Goal: Information Seeking & Learning: Understand process/instructions

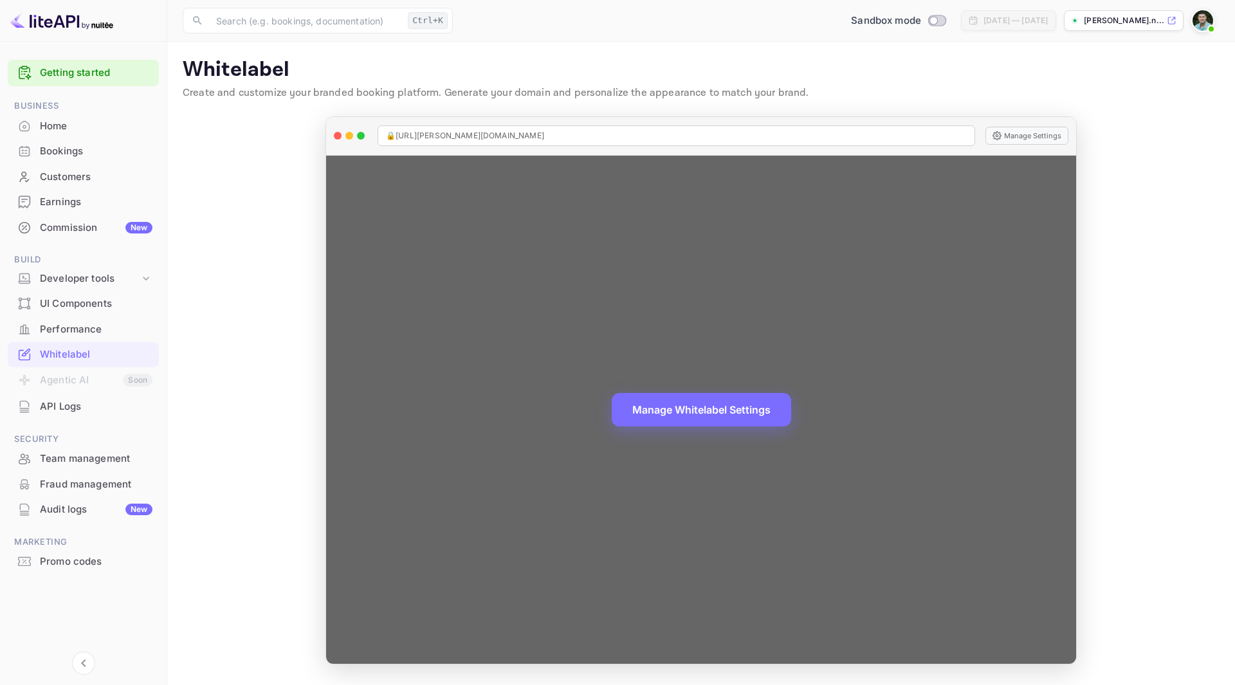
click at [486, 398] on div "Manage Whitelabel Settings" at bounding box center [701, 410] width 750 height 508
click at [1036, 134] on button "Manage Settings" at bounding box center [1027, 136] width 83 height 18
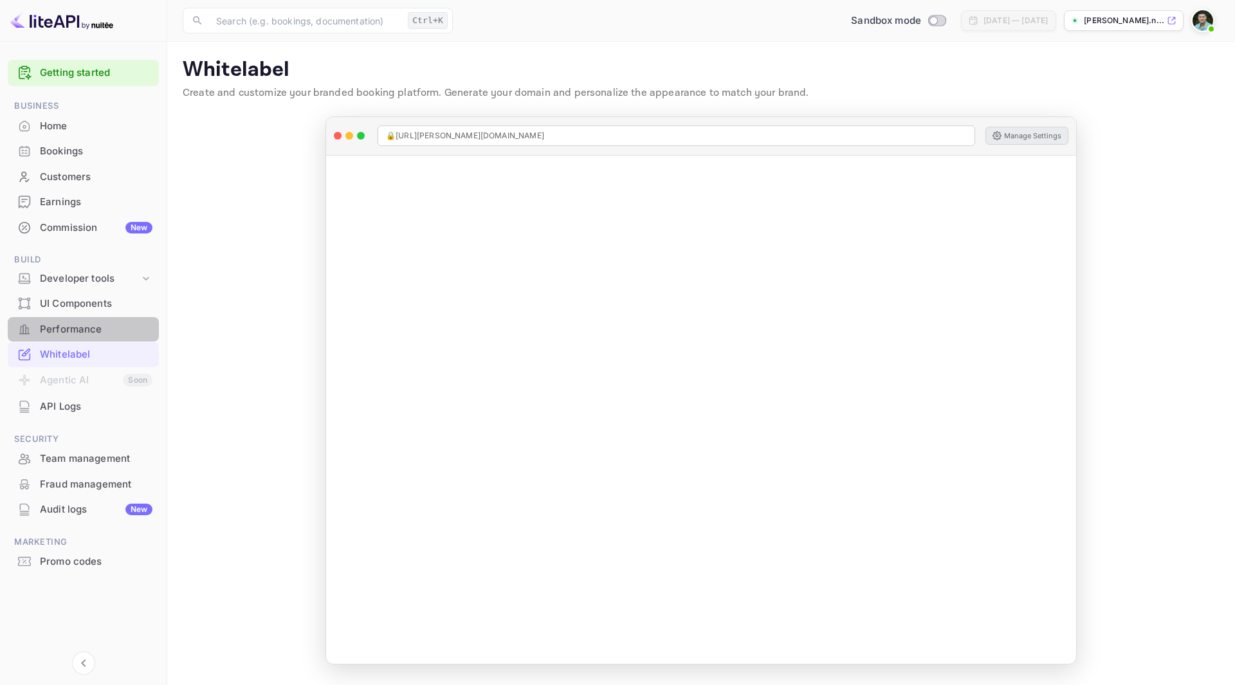
click at [55, 329] on div "Performance" at bounding box center [96, 329] width 113 height 15
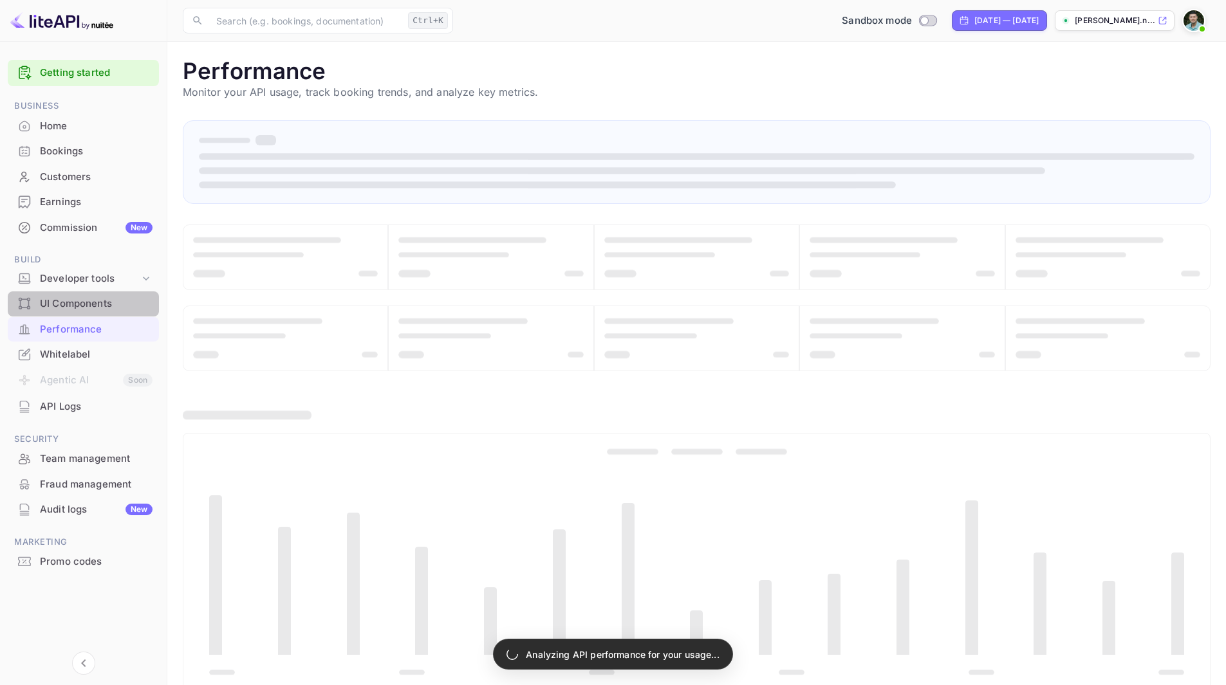
click at [63, 307] on div "UI Components" at bounding box center [96, 304] width 113 height 15
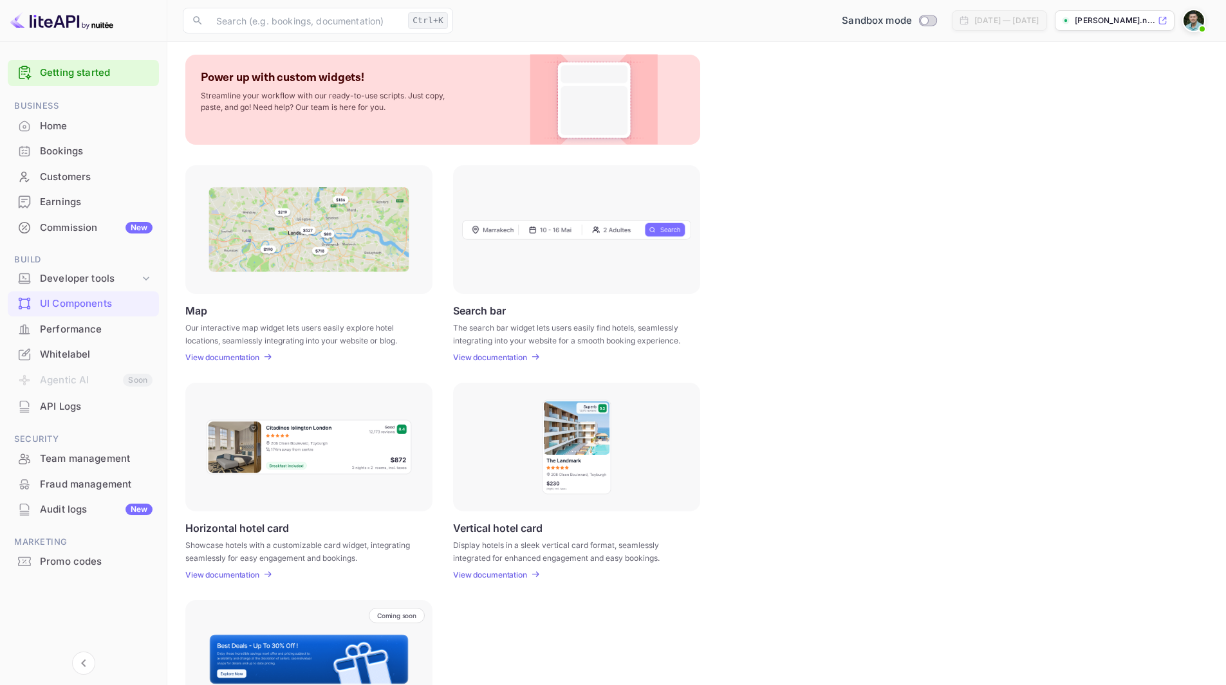
scroll to position [182, 0]
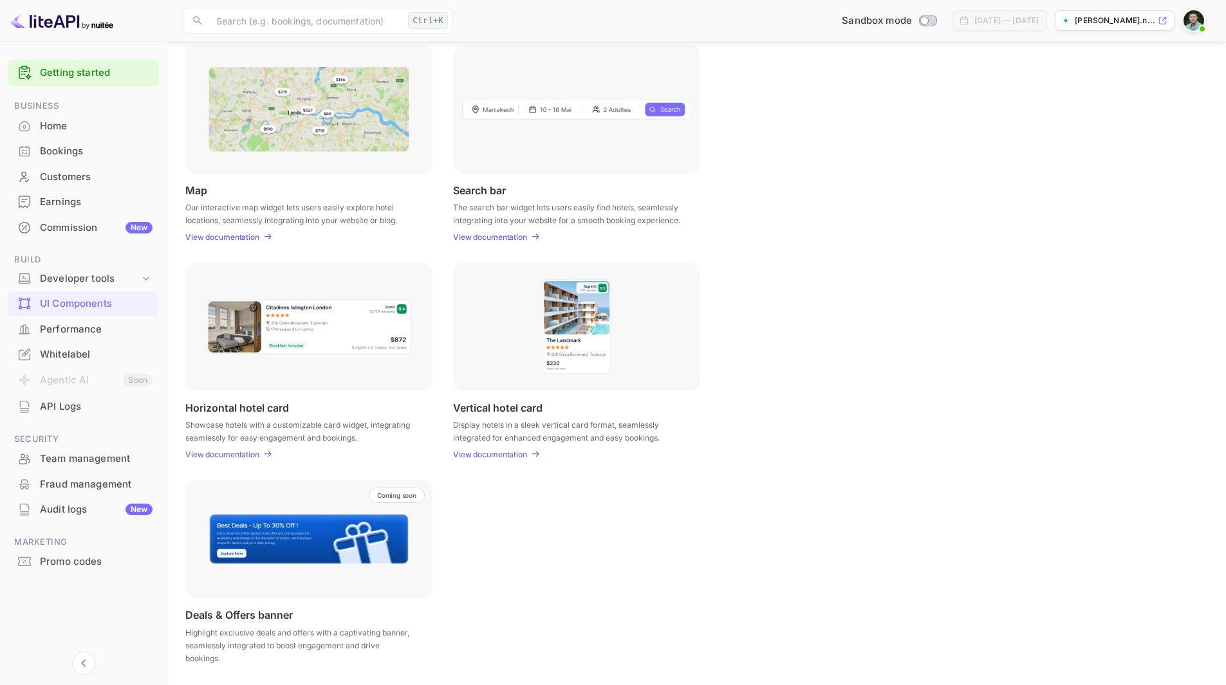
click at [337, 549] on img at bounding box center [308, 538] width 201 height 51
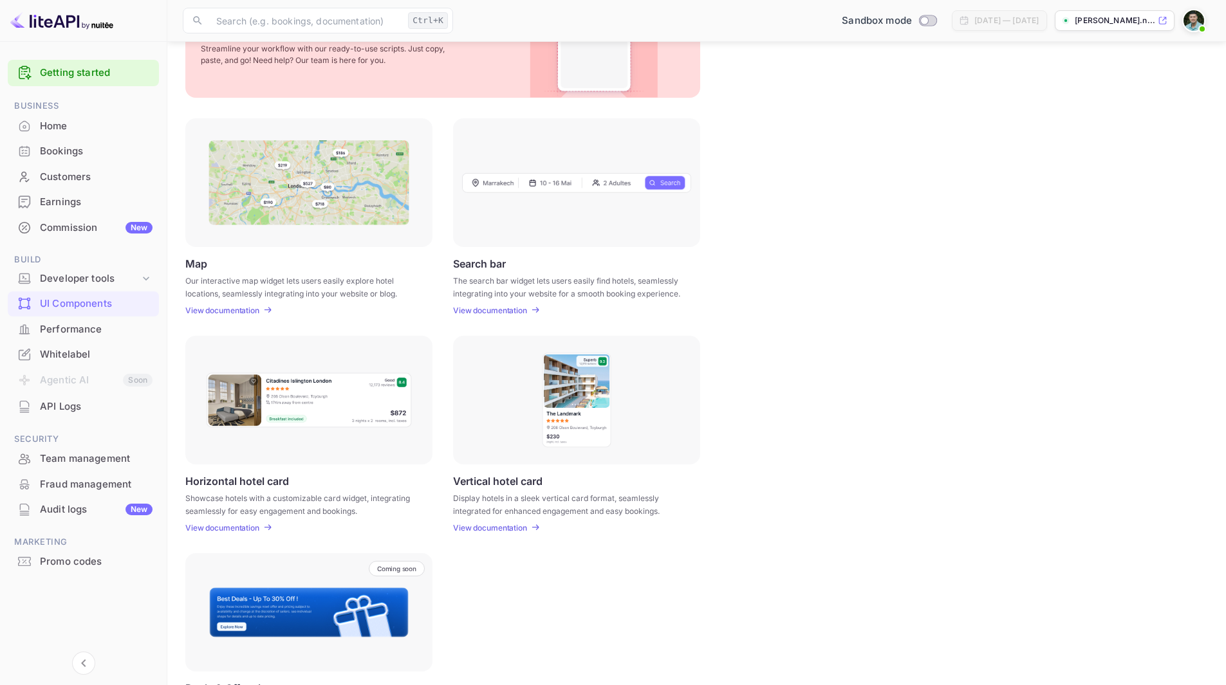
scroll to position [0, 0]
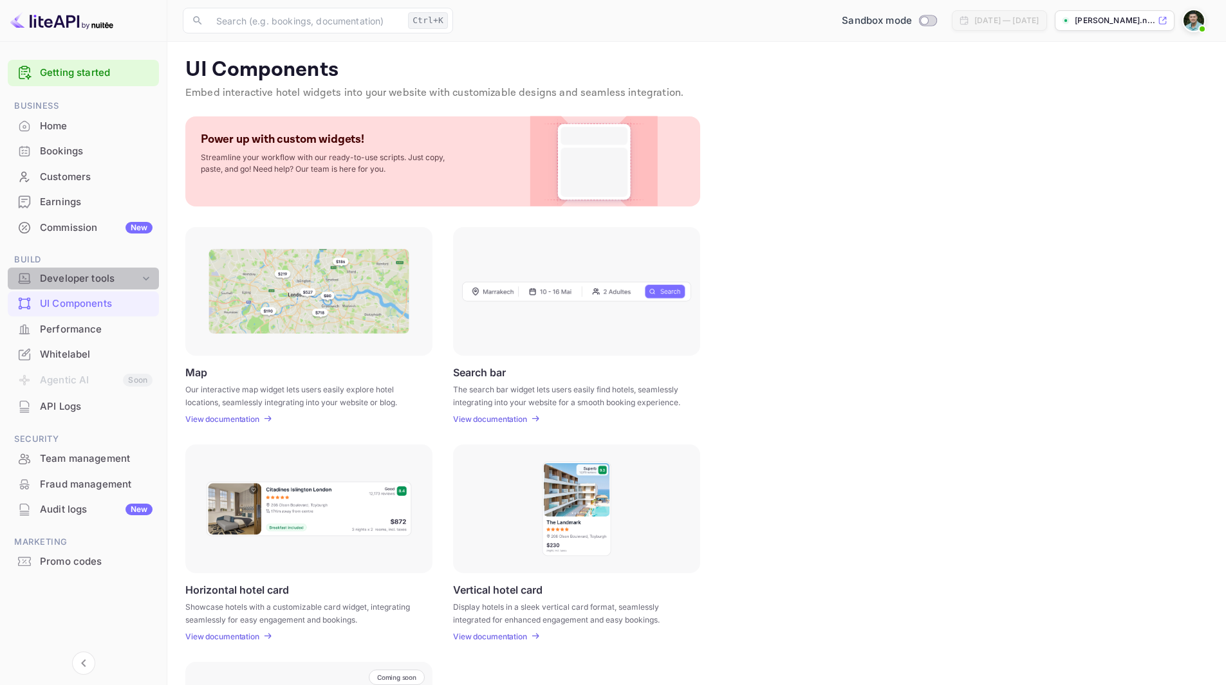
click at [91, 279] on div "Developer tools" at bounding box center [90, 278] width 100 height 15
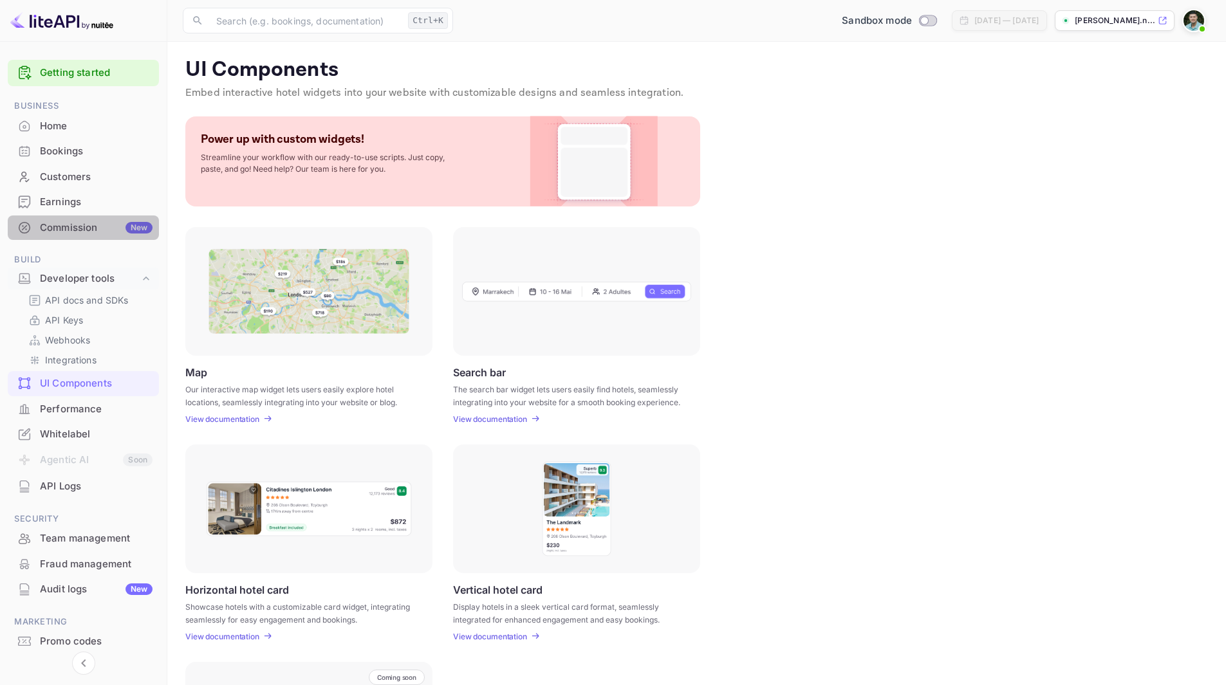
click at [57, 234] on div "Commission New" at bounding box center [96, 228] width 113 height 15
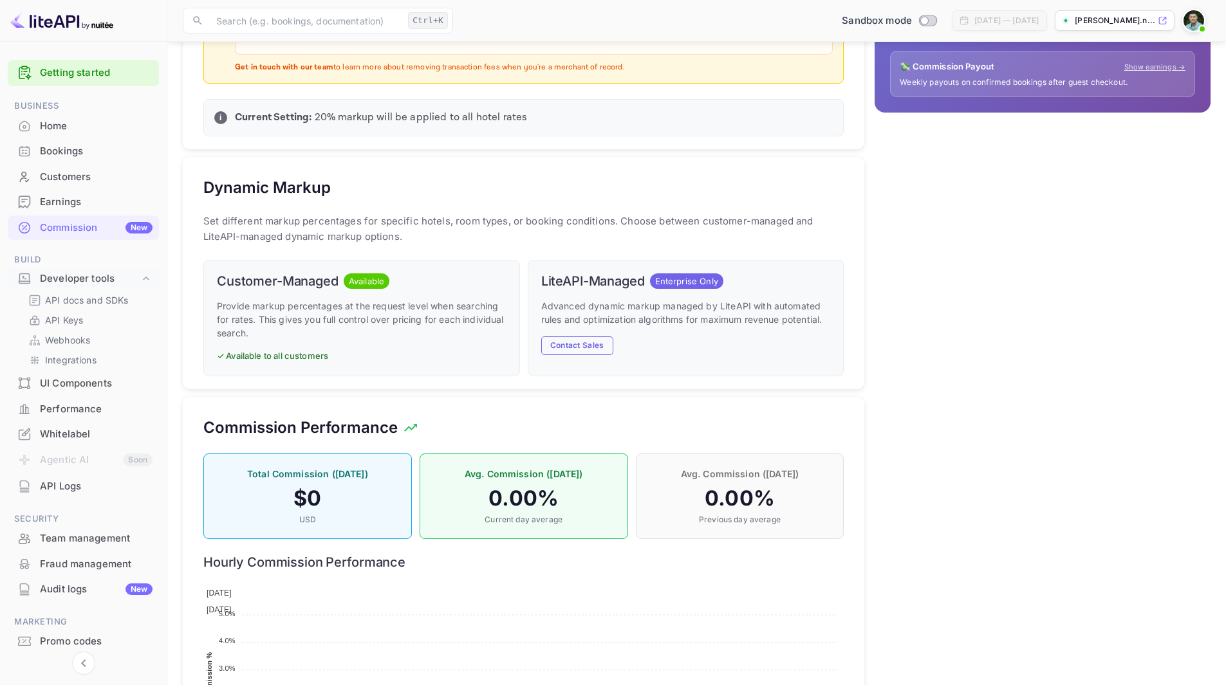
scroll to position [284, 0]
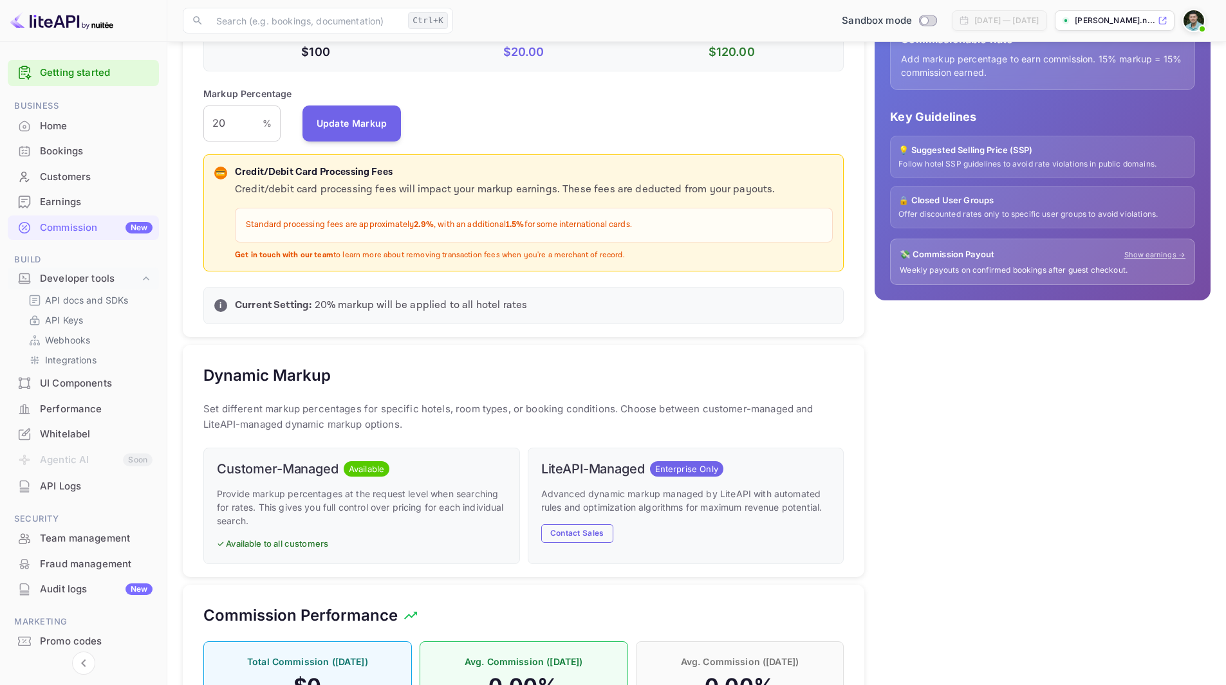
click at [52, 201] on div "Earnings" at bounding box center [96, 202] width 113 height 15
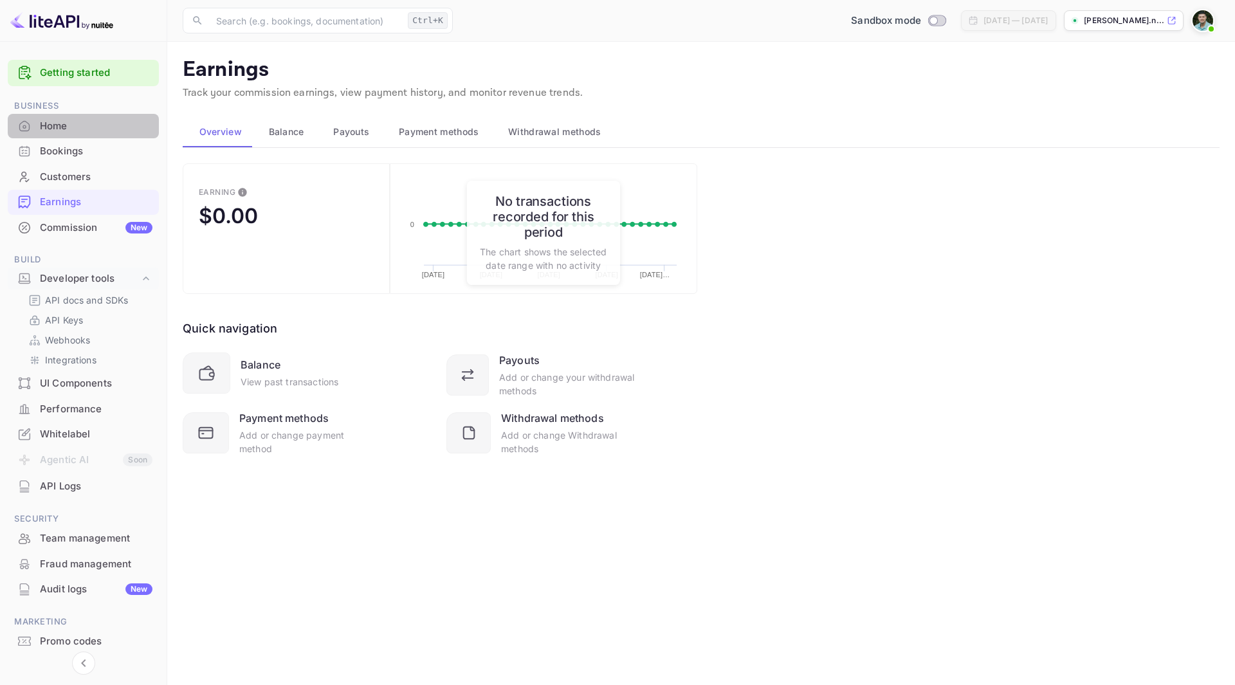
click at [56, 118] on div "Home" at bounding box center [83, 126] width 151 height 25
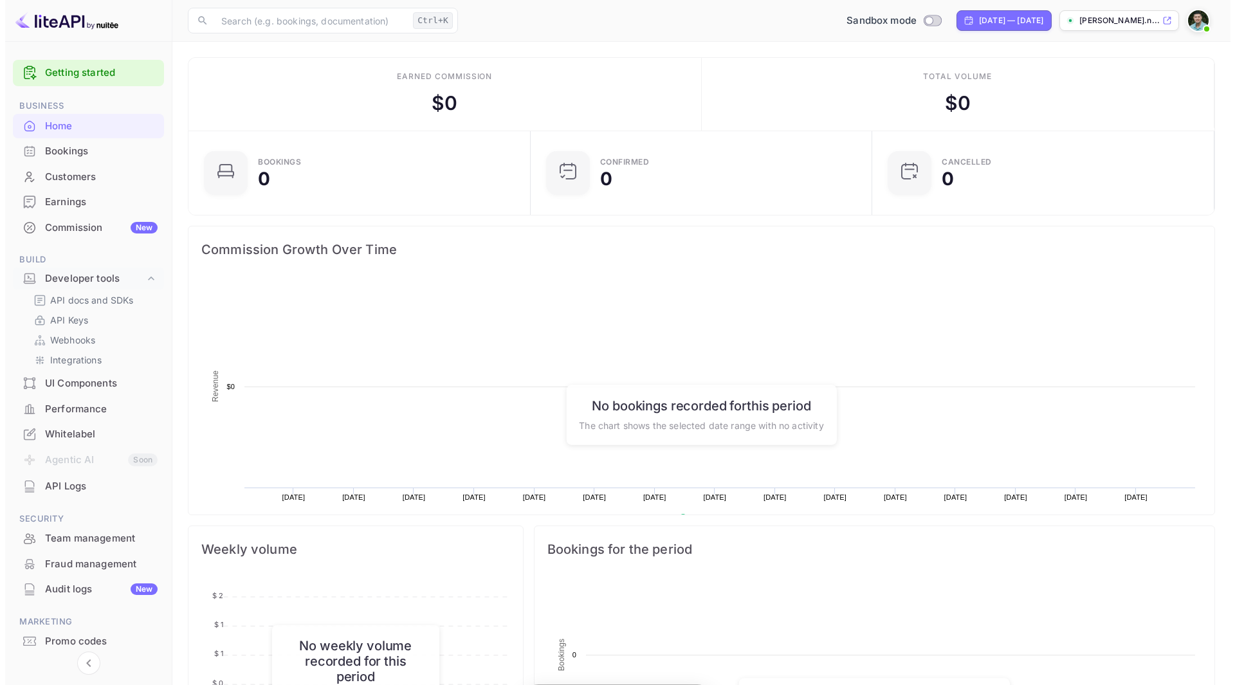
scroll to position [199, 324]
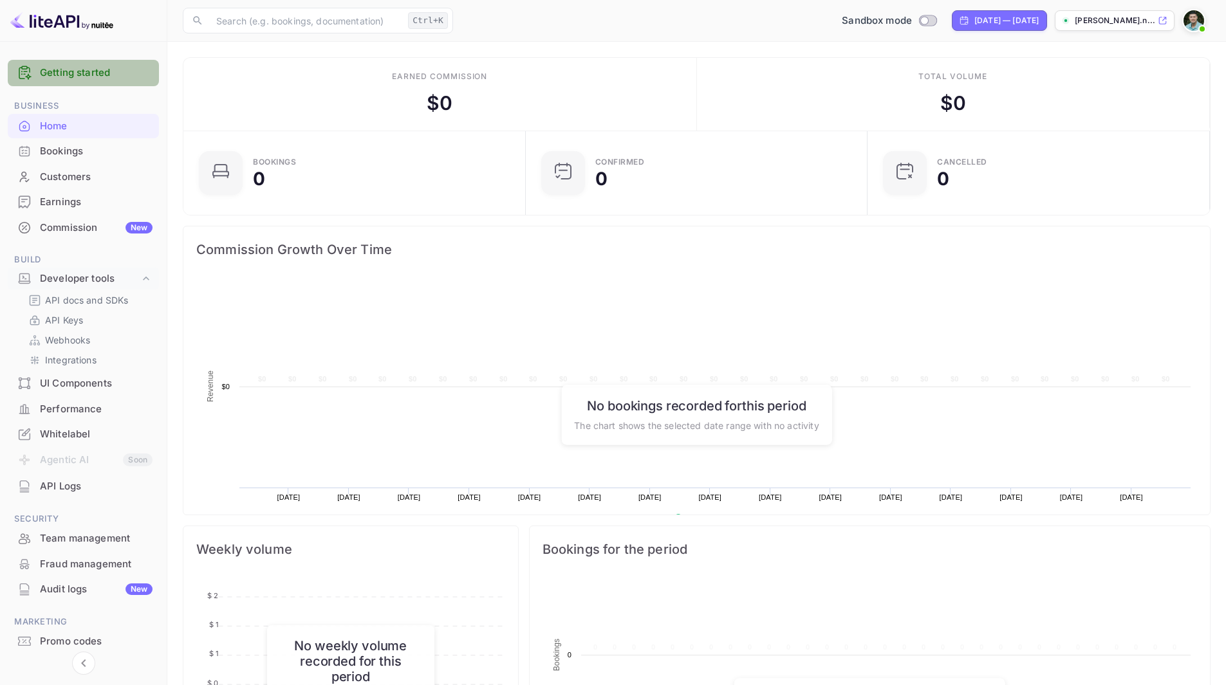
click at [88, 75] on link "Getting started" at bounding box center [96, 73] width 113 height 15
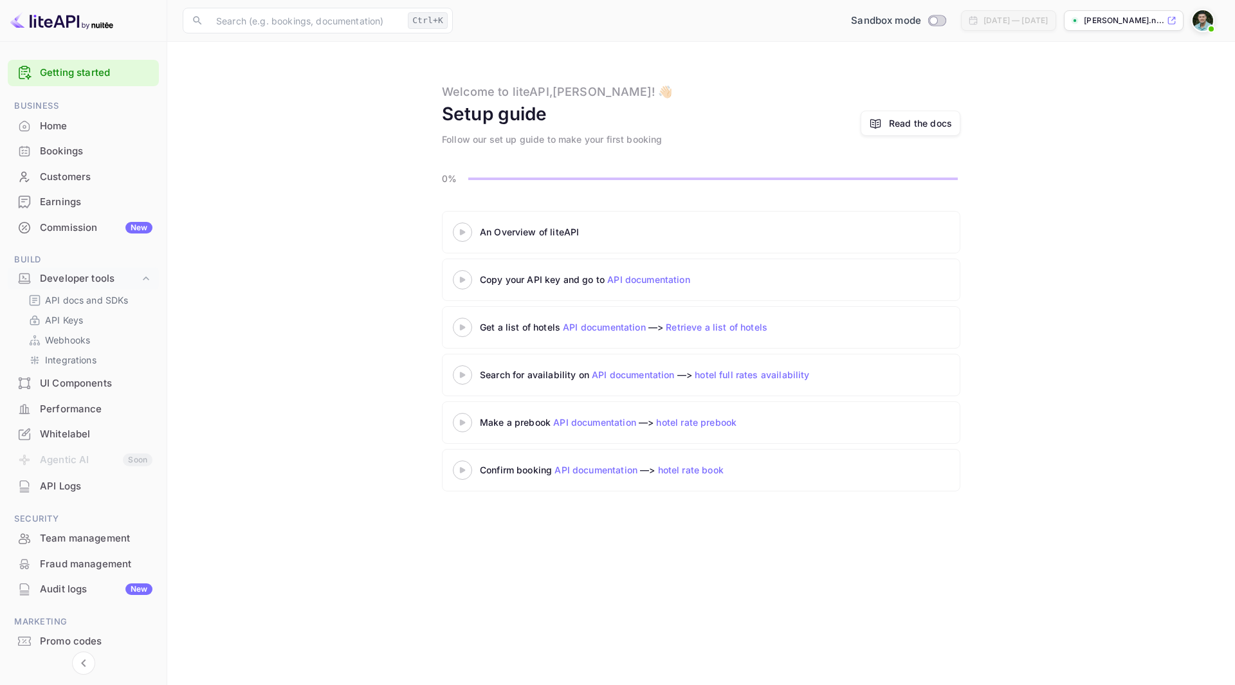
click at [464, 235] on icon at bounding box center [462, 232] width 45 height 6
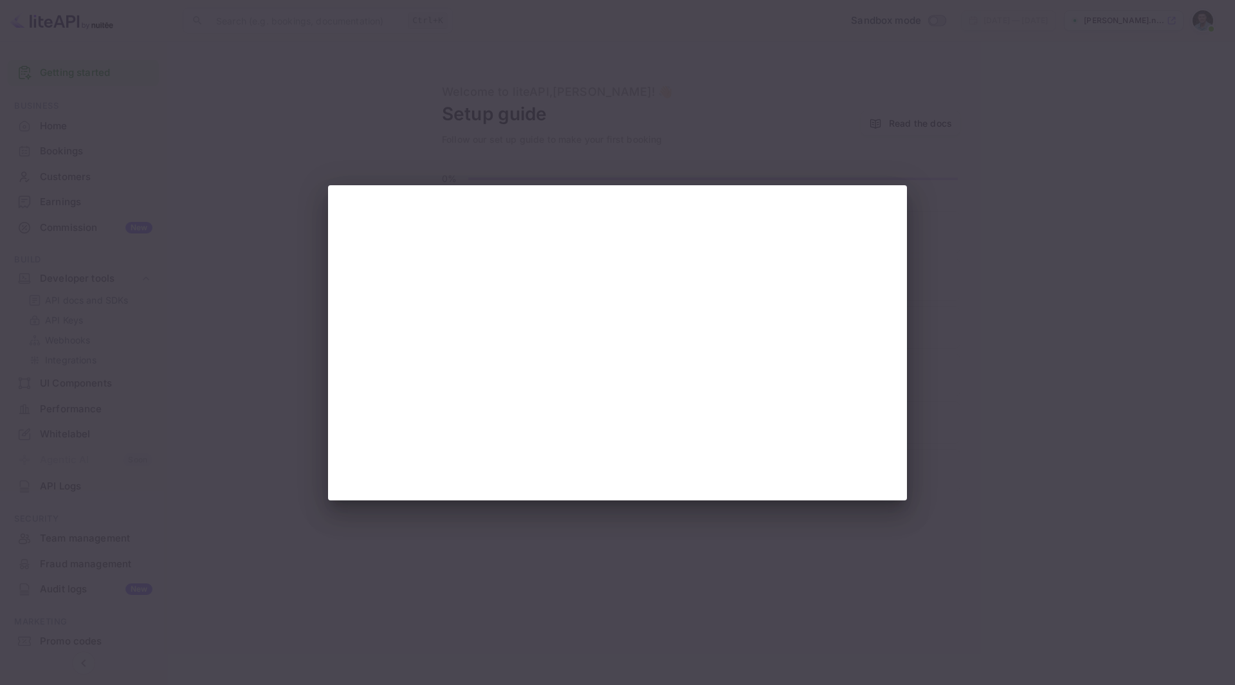
click at [971, 299] on div at bounding box center [617, 342] width 1235 height 685
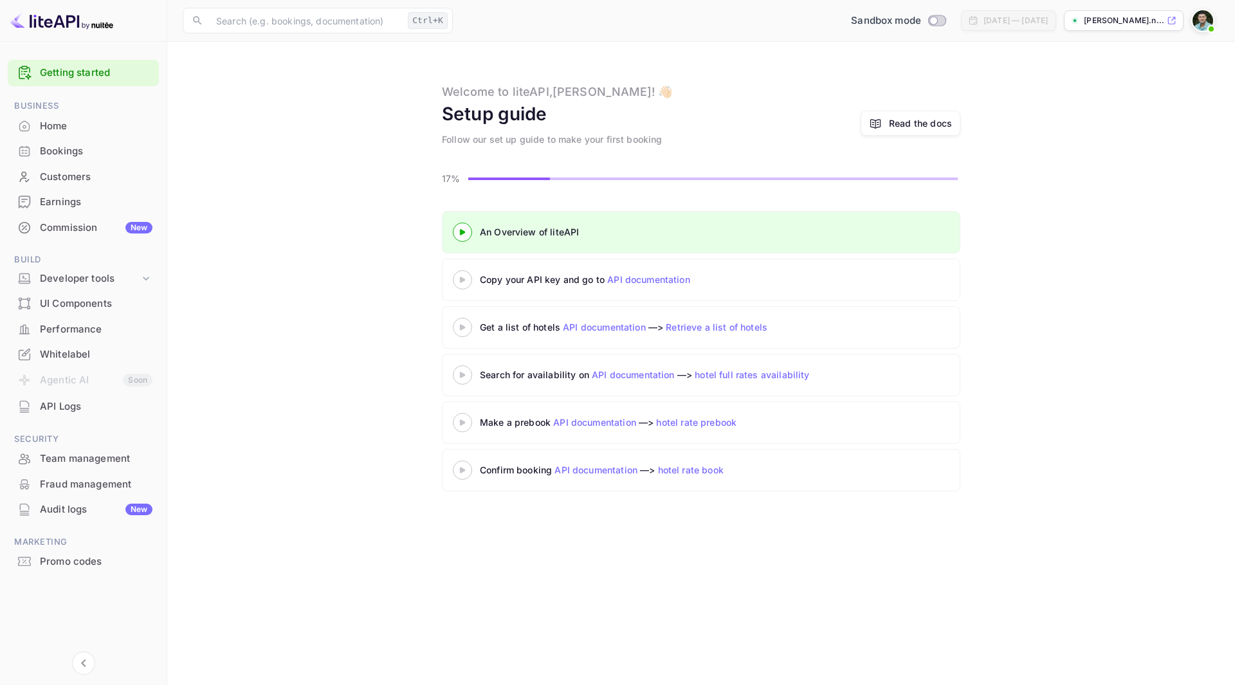
click at [719, 329] on link "Retrieve a list of hotels" at bounding box center [717, 327] width 102 height 11
click at [656, 276] on link "API documentation" at bounding box center [648, 279] width 83 height 11
click at [70, 152] on div "Bookings" at bounding box center [96, 151] width 113 height 15
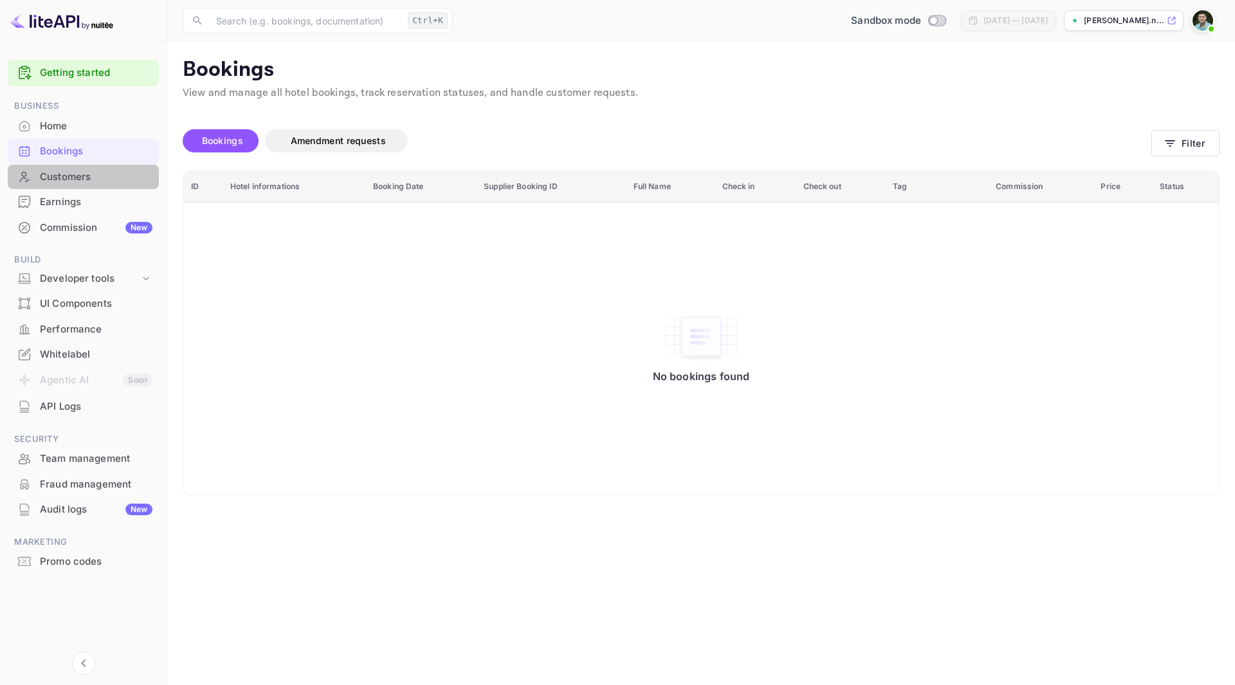
click at [71, 176] on div "Customers" at bounding box center [96, 177] width 113 height 15
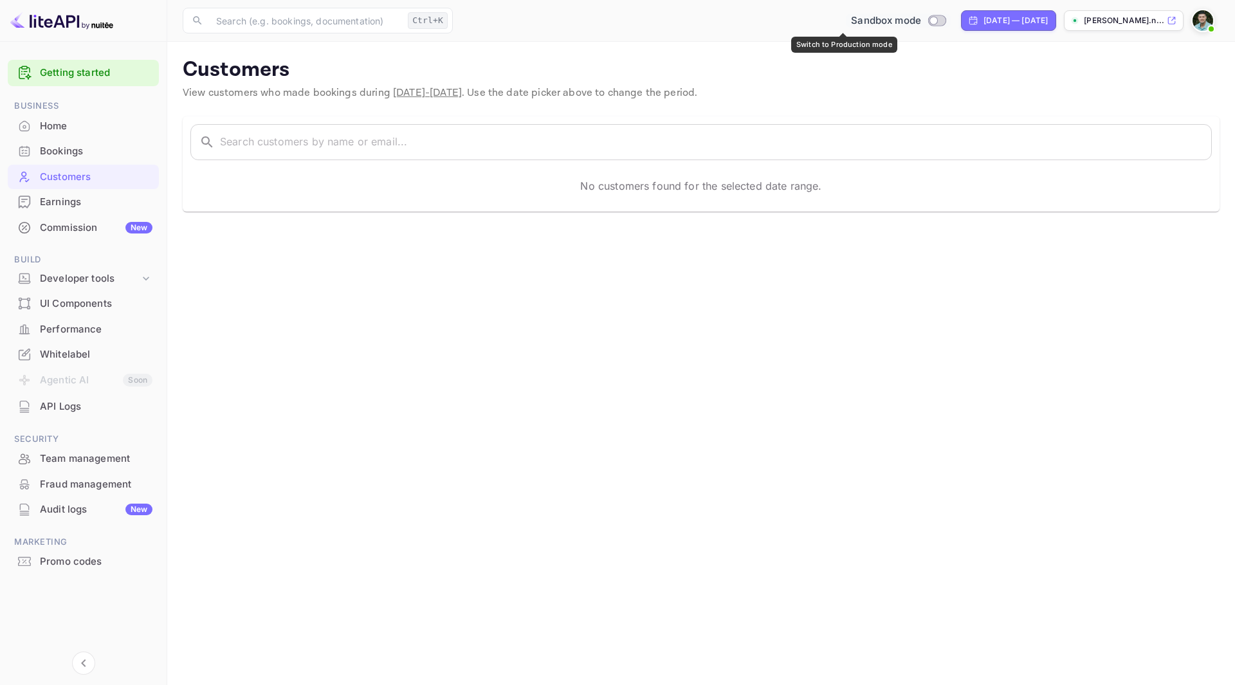
click at [921, 21] on input "Switch to Production mode" at bounding box center [934, 20] width 26 height 8
checkbox input "false"
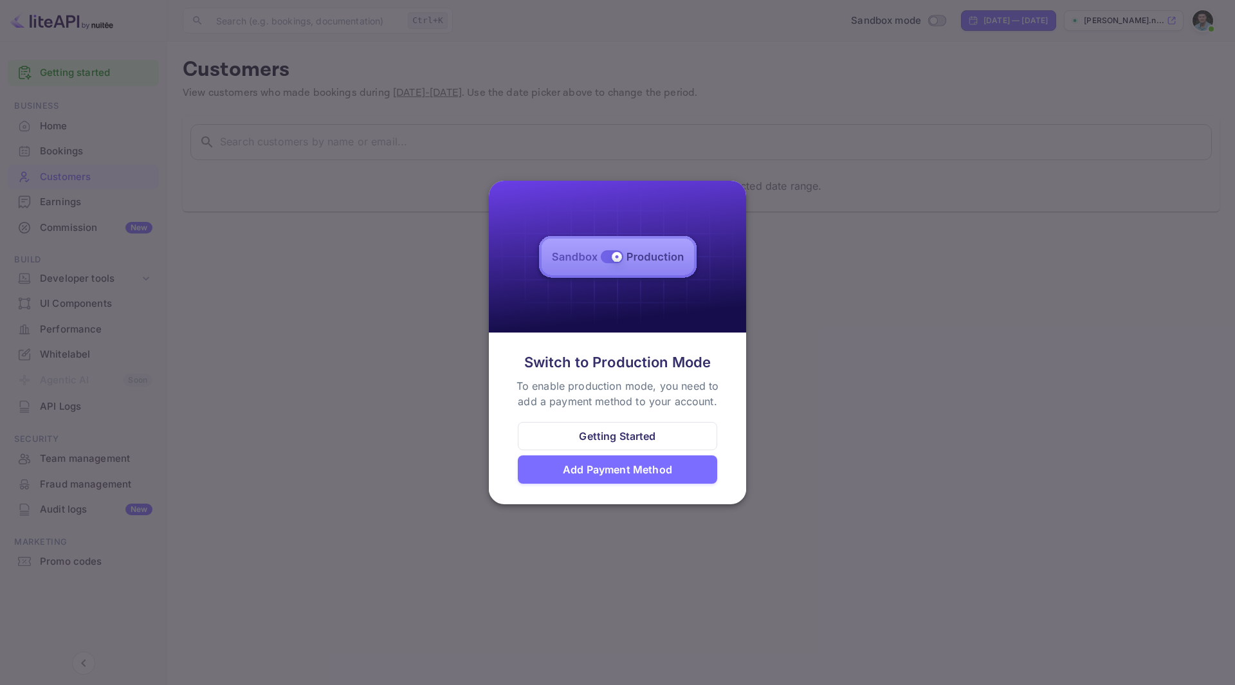
click at [612, 441] on div "Getting Started" at bounding box center [617, 435] width 77 height 15
